Goal: Obtain resource: Obtain resource

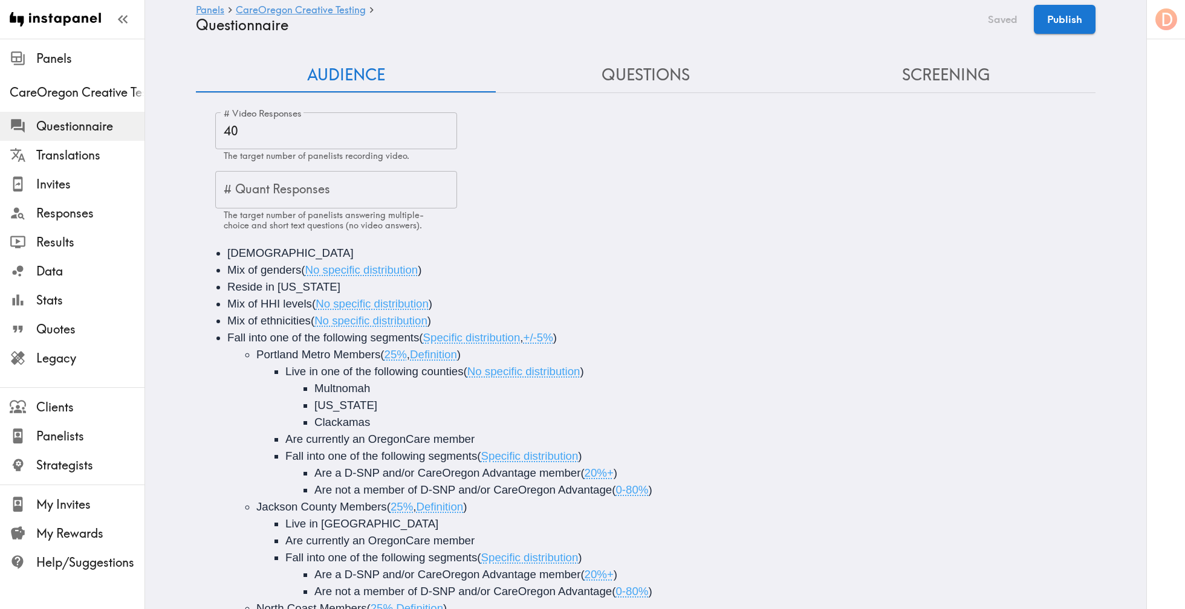
click at [632, 75] on button "Questions" at bounding box center [646, 75] width 300 height 34
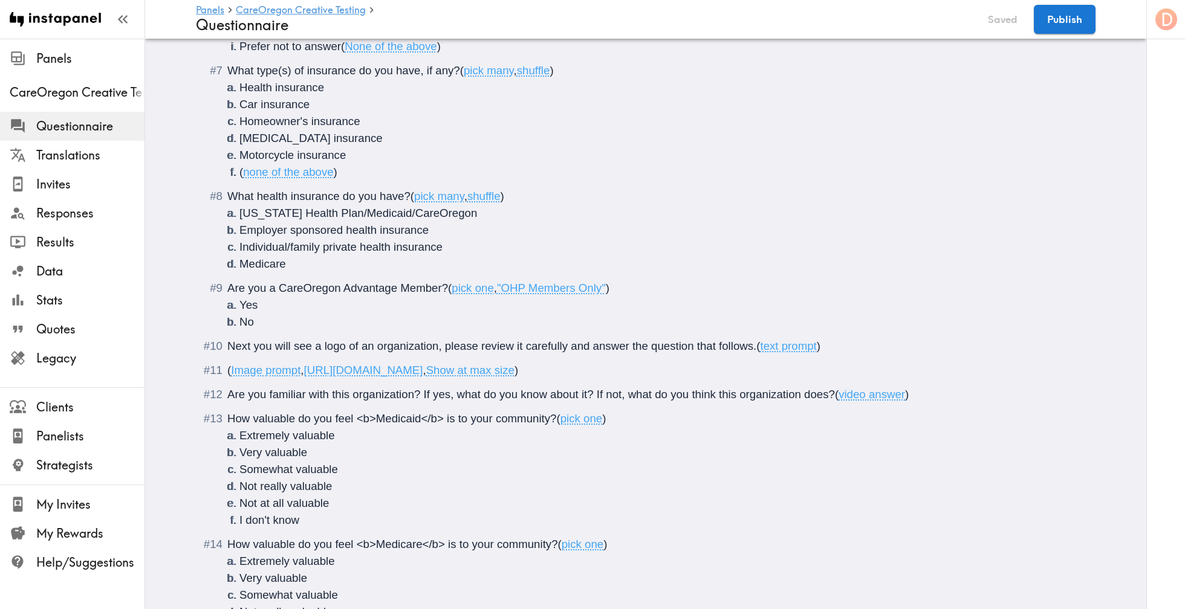
scroll to position [561, 0]
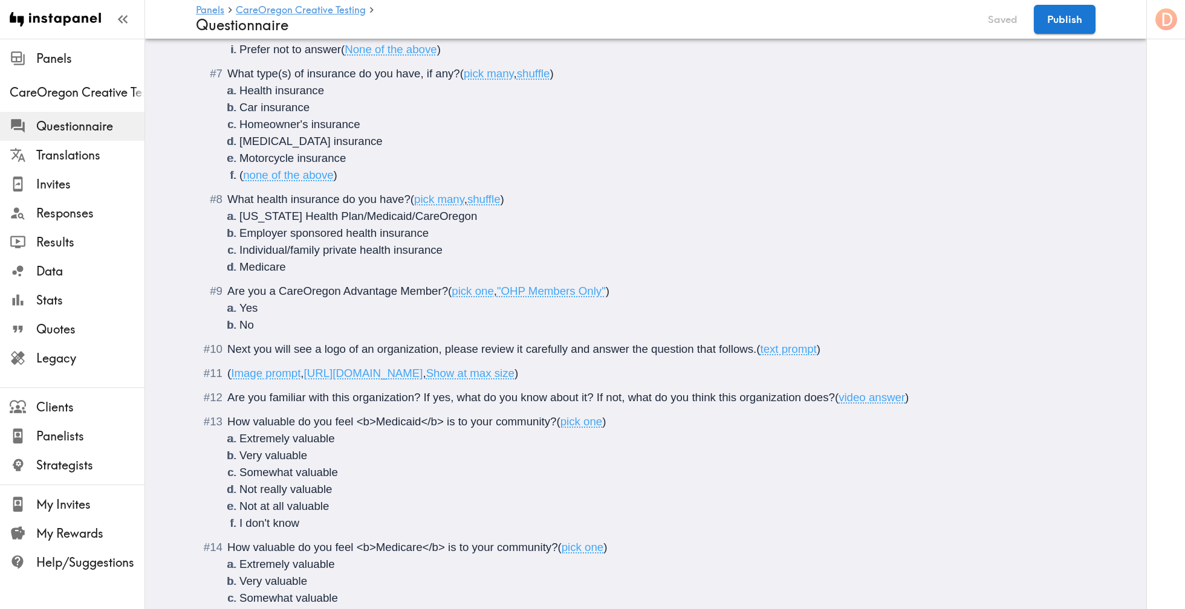
click at [259, 376] on span "Image prompt" at bounding box center [266, 373] width 70 height 13
click at [277, 376] on span "Image prompt" at bounding box center [266, 373] width 70 height 13
click at [356, 378] on span "[URL][DOMAIN_NAME]" at bounding box center [363, 373] width 119 height 13
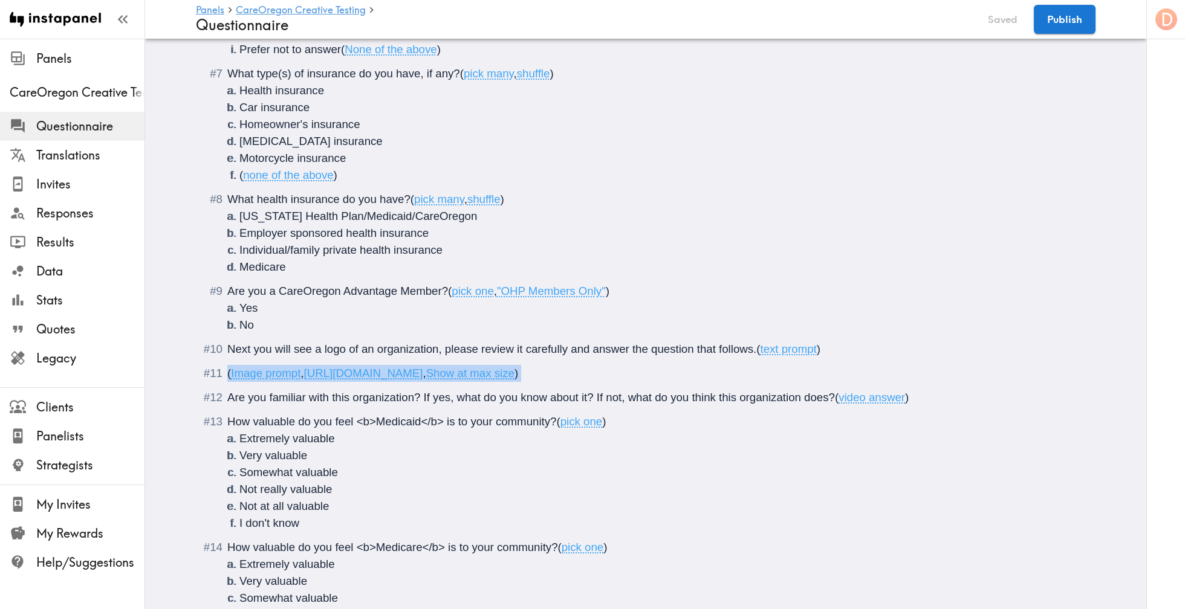
click at [356, 378] on span "[URL][DOMAIN_NAME]" at bounding box center [363, 373] width 119 height 13
drag, startPoint x: 671, startPoint y: 376, endPoint x: 308, endPoint y: 375, distance: 362.7
click at [308, 375] on span "[URL][DOMAIN_NAME]" at bounding box center [363, 373] width 119 height 13
copy span "[URL][DOMAIN_NAME]"
click at [855, 266] on li "Medicare" at bounding box center [659, 267] width 841 height 17
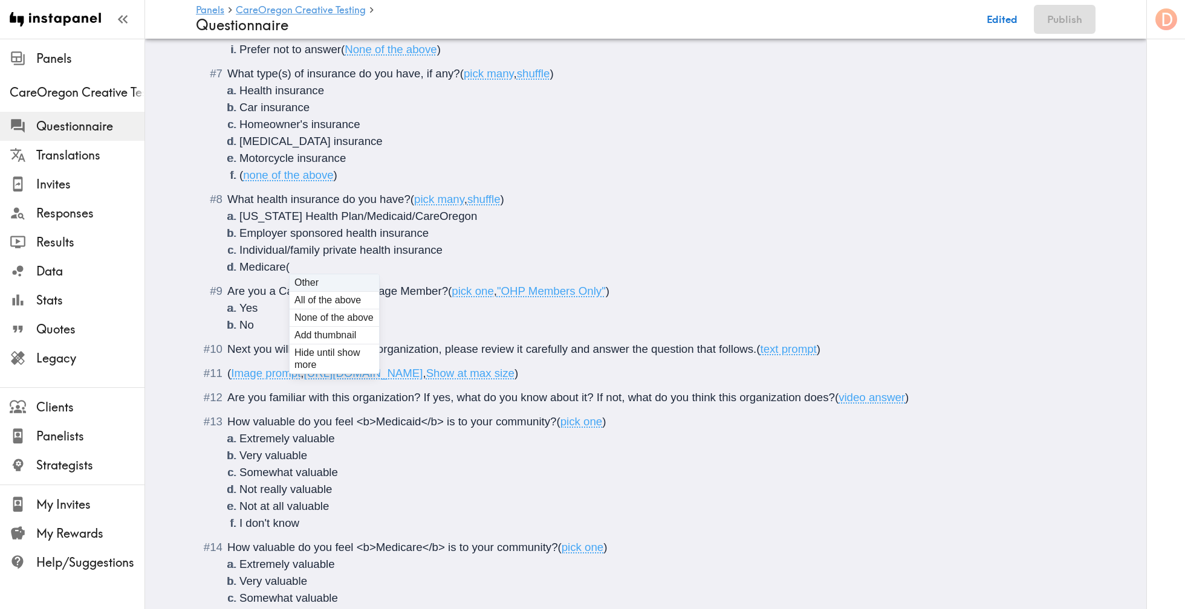
scroll to position [965, 0]
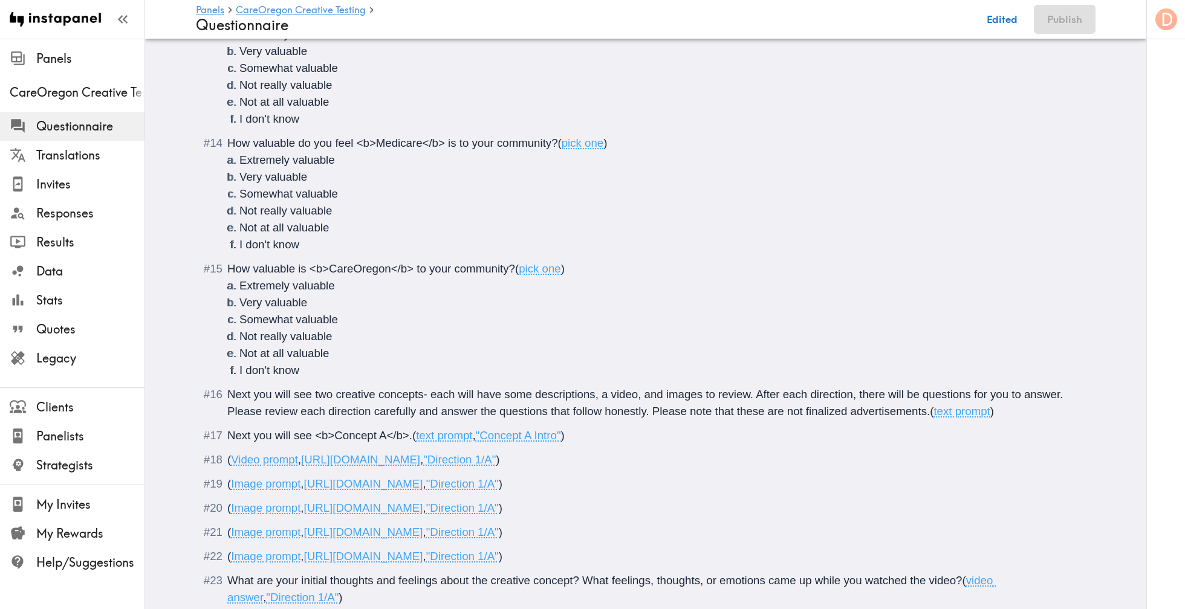
click at [884, 268] on div "How valuable is <b>CareOregon</b> to your community? ( pick one ) Extremely val…" at bounding box center [654, 320] width 854 height 118
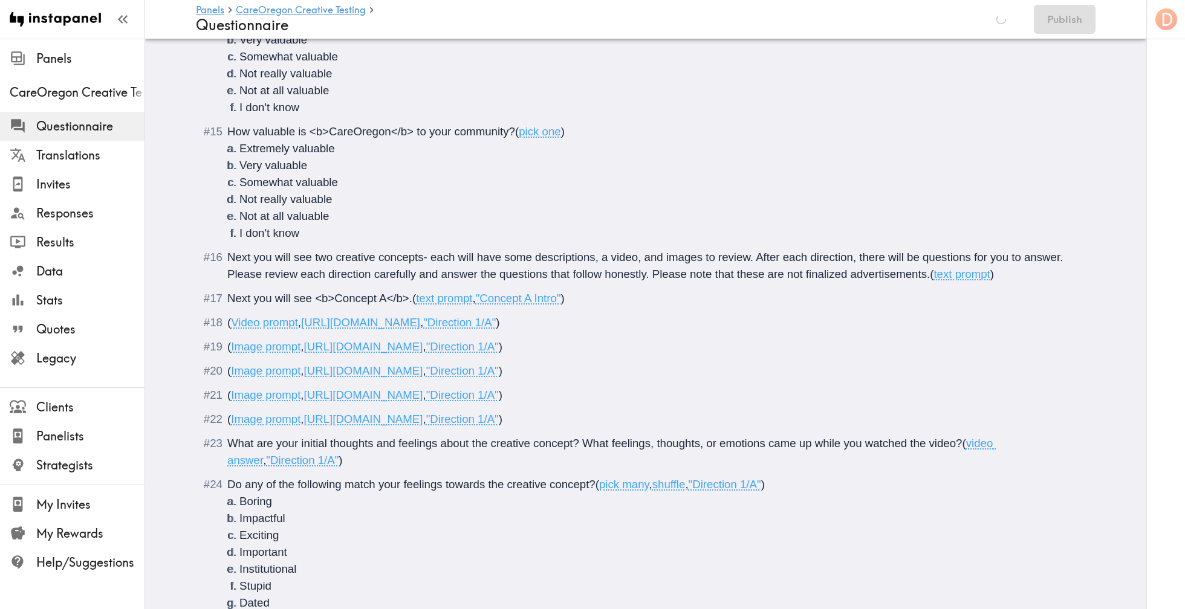
scroll to position [1178, 0]
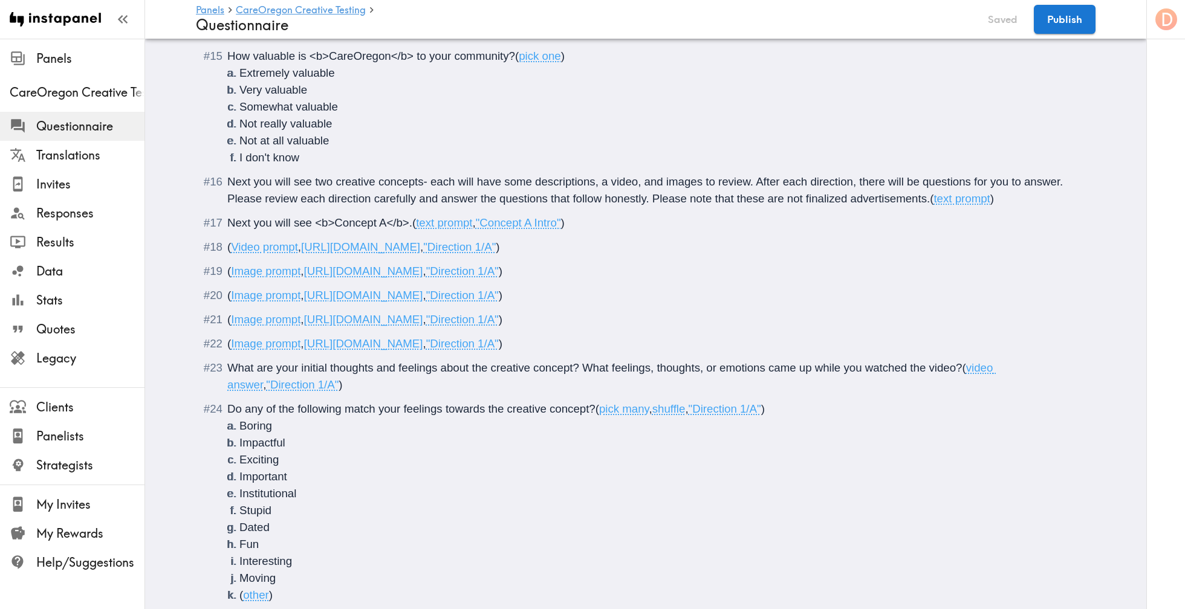
drag, startPoint x: 302, startPoint y: 247, endPoint x: 668, endPoint y: 244, distance: 366.3
click at [499, 244] on span "( Video prompt , [URL][DOMAIN_NAME] , "Direction 1/A" )" at bounding box center [363, 247] width 272 height 13
copy span "[URL][DOMAIN_NAME]"
drag, startPoint x: 696, startPoint y: 274, endPoint x: 439, endPoint y: 269, distance: 257.6
click at [439, 269] on span "( Image prompt , [URL][DOMAIN_NAME] , "Direction 1/A" )" at bounding box center [364, 271] width 275 height 13
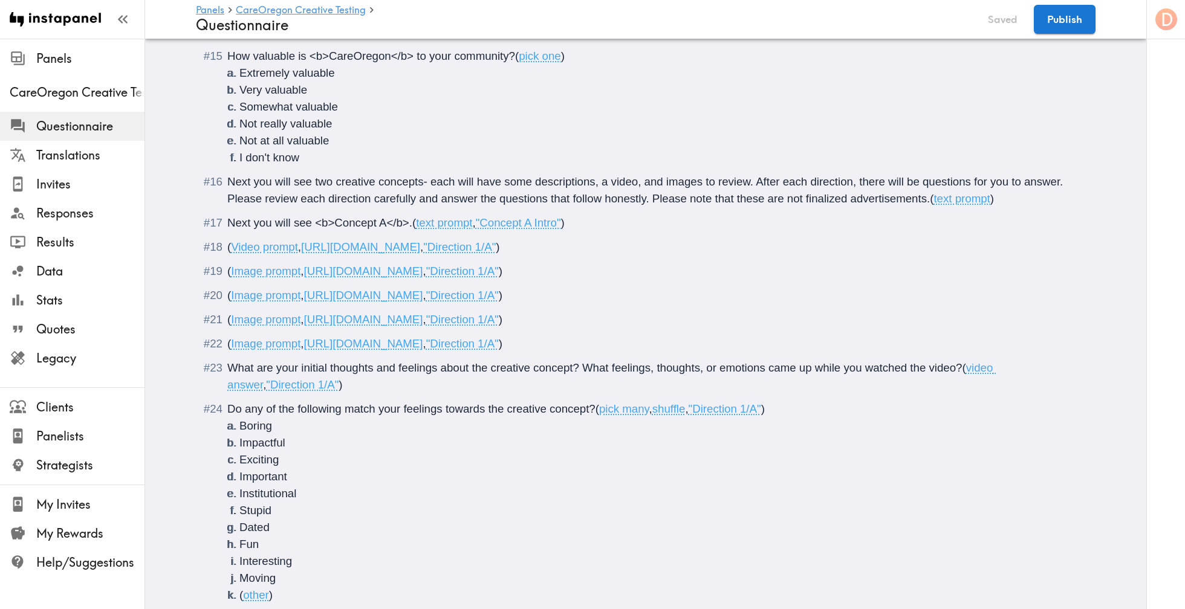
click at [423, 269] on span "[URL][DOMAIN_NAME]" at bounding box center [363, 271] width 119 height 13
drag, startPoint x: 308, startPoint y: 272, endPoint x: 696, endPoint y: 273, distance: 387.5
click at [502, 273] on span "( Image prompt , [URL][DOMAIN_NAME] , "Direction 1/A" )" at bounding box center [364, 271] width 275 height 13
copy span "[URL][DOMAIN_NAME]"
drag, startPoint x: 741, startPoint y: 298, endPoint x: 307, endPoint y: 287, distance: 433.6
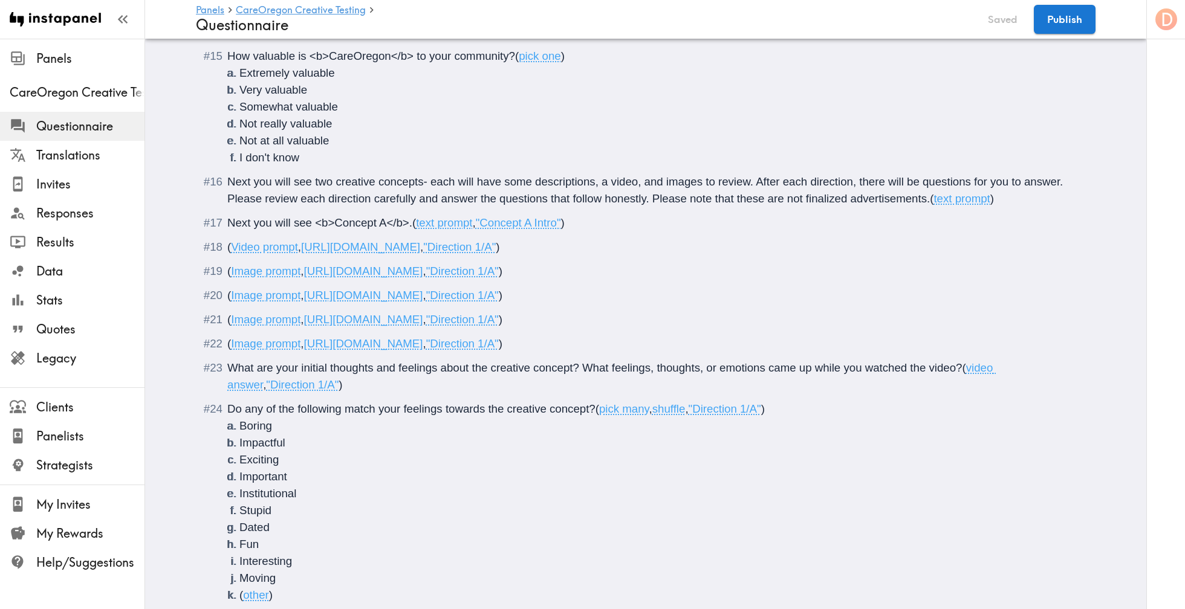
click at [307, 287] on div "( Image prompt , [URL][DOMAIN_NAME] , "Direction 1/A" )" at bounding box center [654, 295] width 854 height 17
copy span "[URL][DOMAIN_NAME]"
drag, startPoint x: 750, startPoint y: 322, endPoint x: 308, endPoint y: 323, distance: 441.9
click at [308, 323] on span "( Image prompt , [URL][DOMAIN_NAME] , "Direction 1/A" )" at bounding box center [364, 319] width 275 height 13
copy span "[URL][DOMAIN_NAME]"
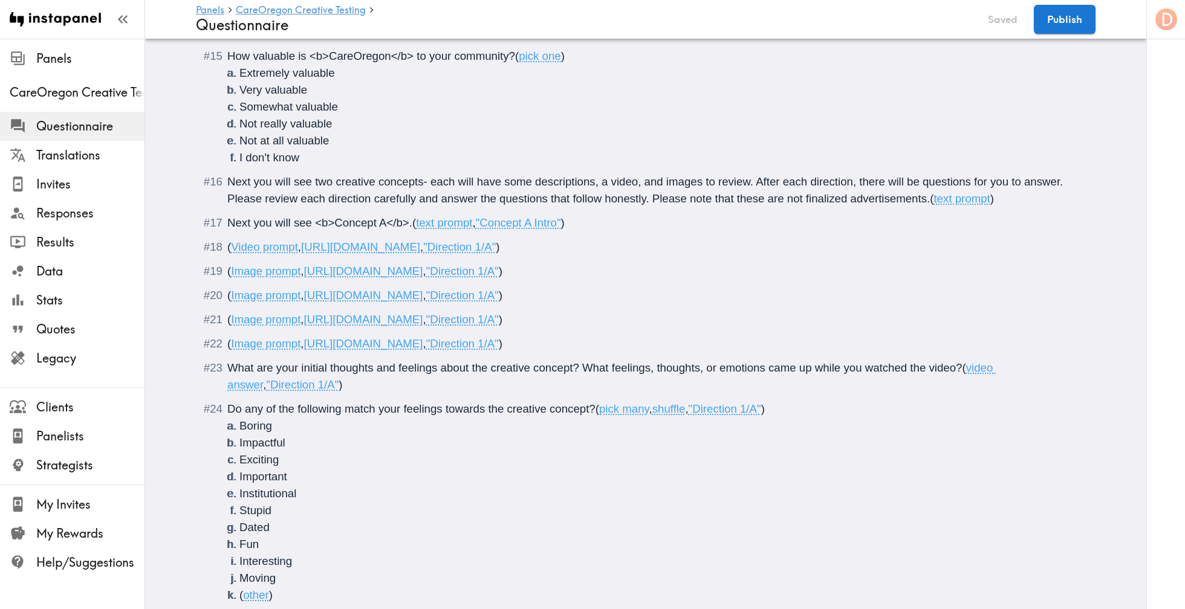
drag, startPoint x: 796, startPoint y: 345, endPoint x: 309, endPoint y: 339, distance: 487.3
click at [309, 339] on span "( Image prompt , [URL][DOMAIN_NAME] , "Direction 1/A" )" at bounding box center [364, 343] width 275 height 13
copy span "[URL][DOMAIN_NAME]"
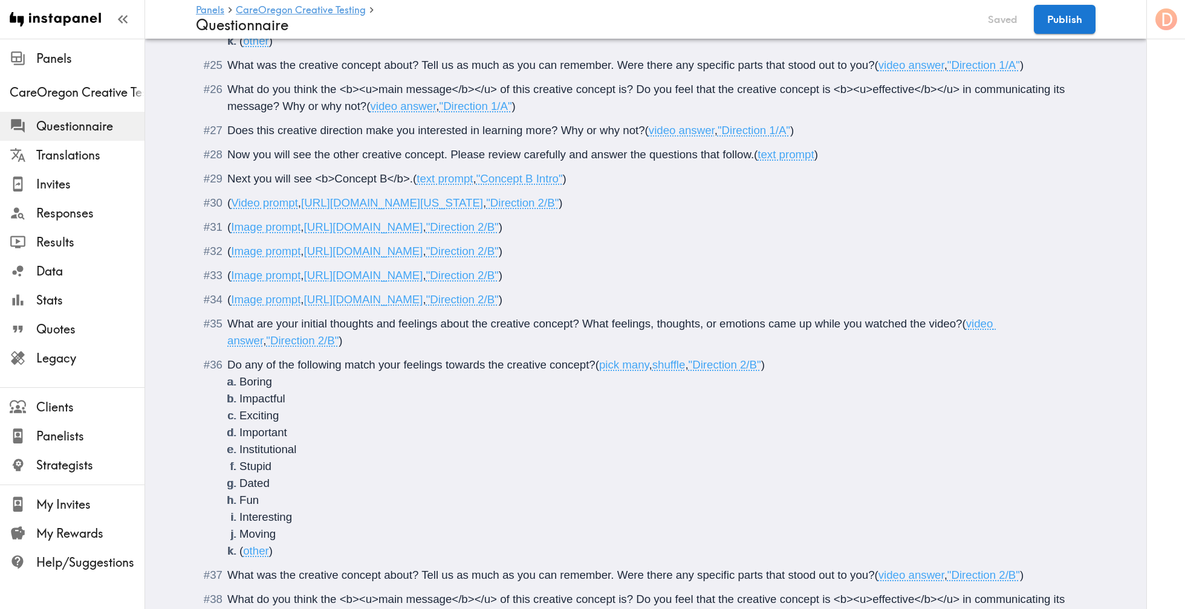
scroll to position [1757, 0]
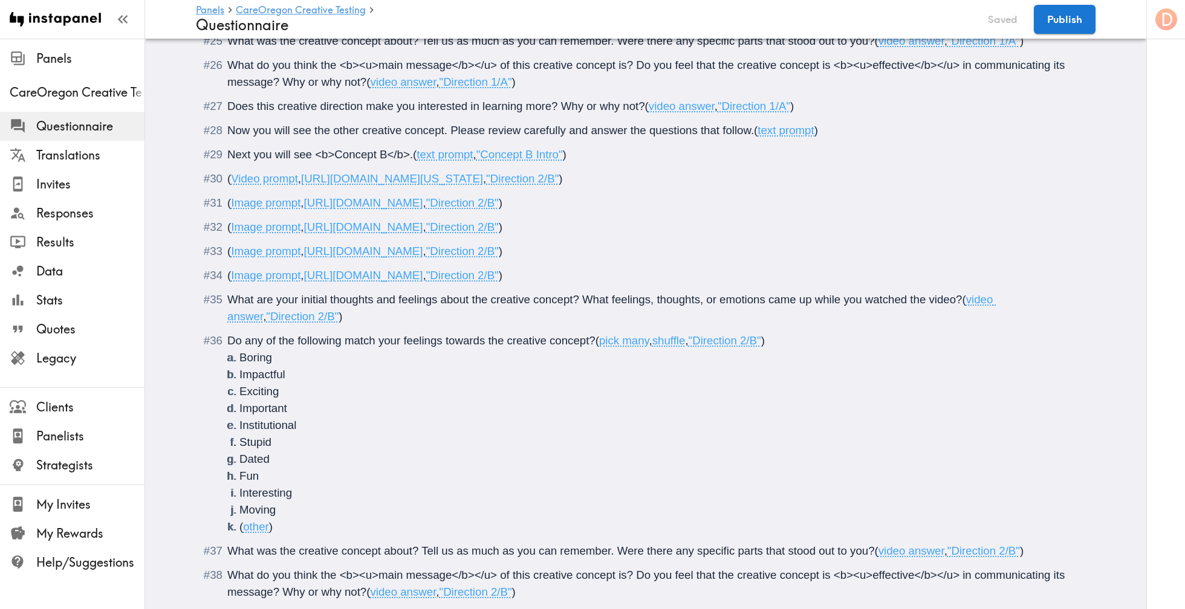
drag, startPoint x: 738, startPoint y: 180, endPoint x: 308, endPoint y: 184, distance: 429.8
click at [308, 184] on span "( Video prompt , [URL][DOMAIN_NAME][US_STATE] , "Direction 2/B" )" at bounding box center [394, 178] width 335 height 13
copy span "[URL][DOMAIN_NAME][US_STATE]"
drag, startPoint x: 692, startPoint y: 204, endPoint x: 308, endPoint y: 206, distance: 383.3
click at [308, 206] on span "[URL][DOMAIN_NAME]" at bounding box center [363, 202] width 119 height 13
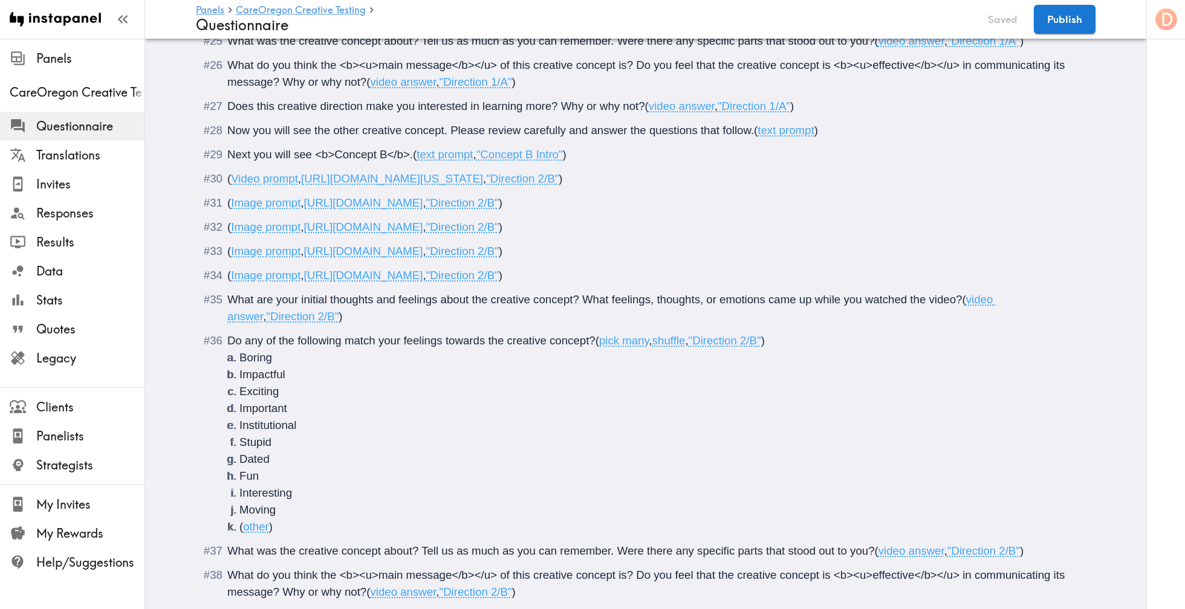
copy span "[URL][DOMAIN_NAME]"
drag, startPoint x: 731, startPoint y: 229, endPoint x: 304, endPoint y: 221, distance: 427.5
click at [304, 221] on span "( Image prompt , [URL][DOMAIN_NAME] , "Direction 2/B" )" at bounding box center [364, 227] width 275 height 13
copy span "[URL][DOMAIN_NAME]"
drag, startPoint x: 747, startPoint y: 254, endPoint x: 307, endPoint y: 249, distance: 439.5
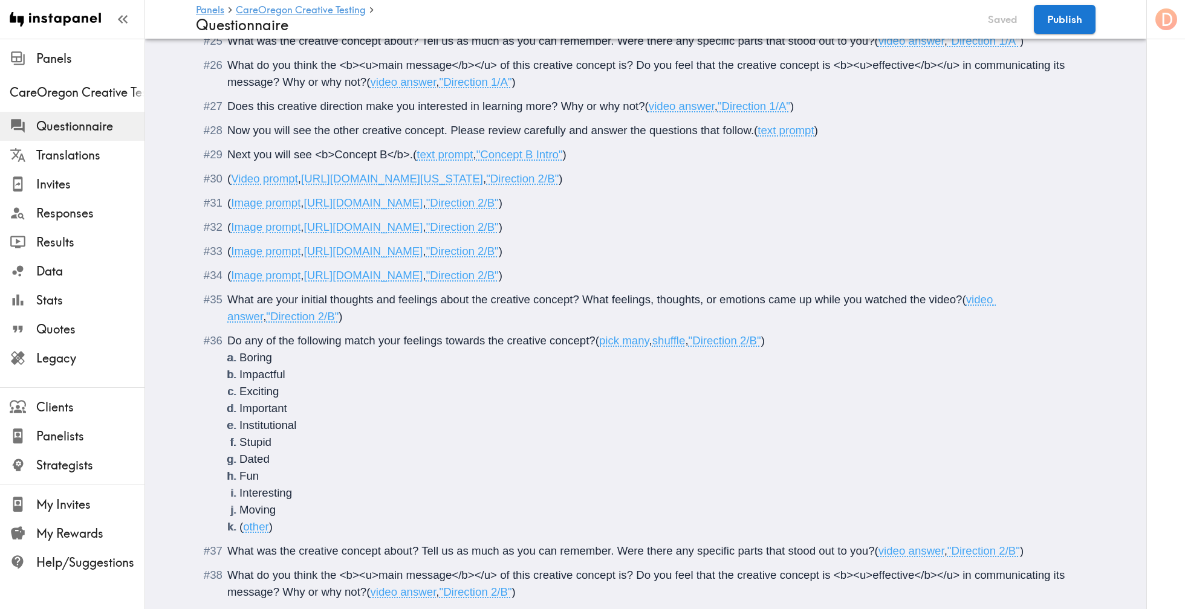
click at [307, 249] on span "( Image prompt , [URL][DOMAIN_NAME] , "Direction 2/B" )" at bounding box center [364, 251] width 275 height 13
copy span "[URL][DOMAIN_NAME]"
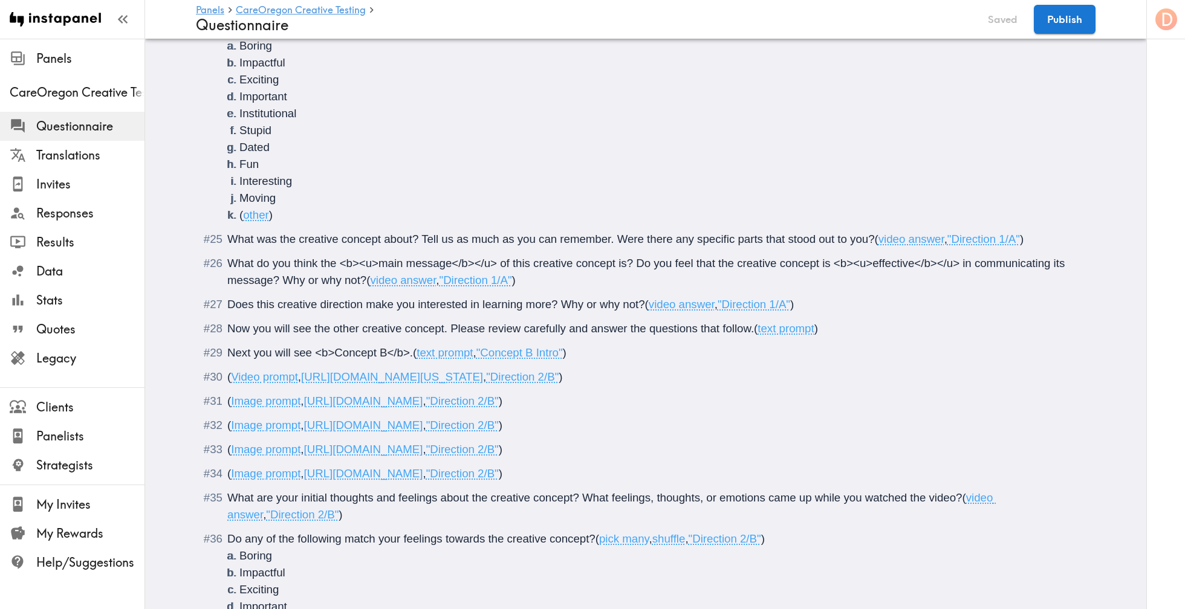
scroll to position [1633, 0]
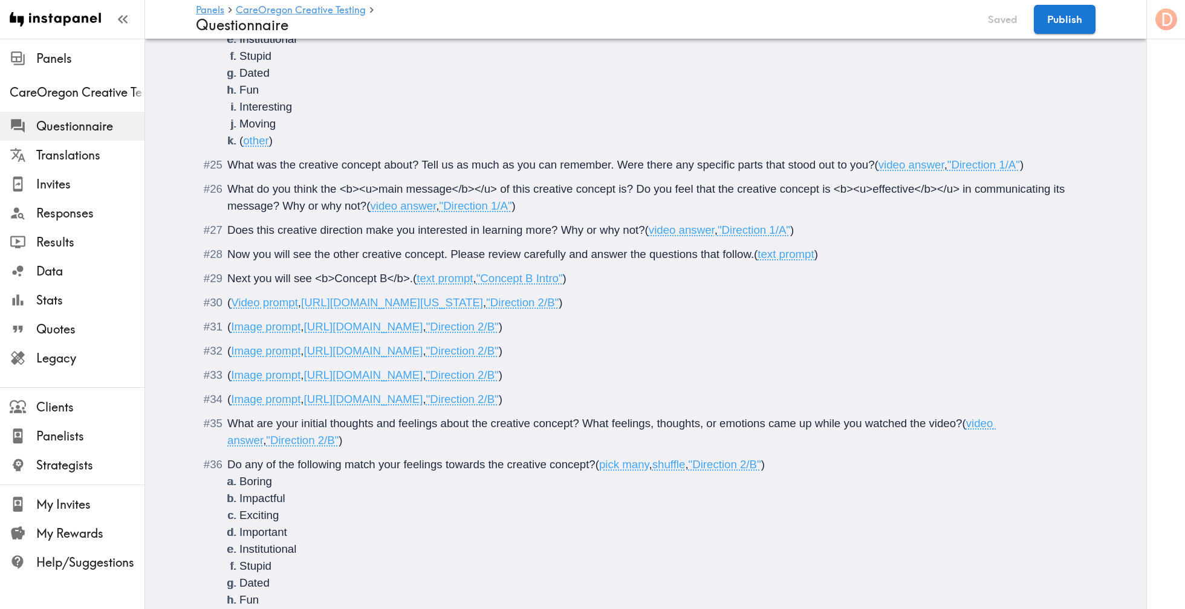
drag, startPoint x: 750, startPoint y: 403, endPoint x: 306, endPoint y: 407, distance: 443.7
click at [306, 407] on div "( Image prompt , [URL][DOMAIN_NAME] , "Direction 2/B" )" at bounding box center [654, 399] width 854 height 17
